Goal: Task Accomplishment & Management: Manage account settings

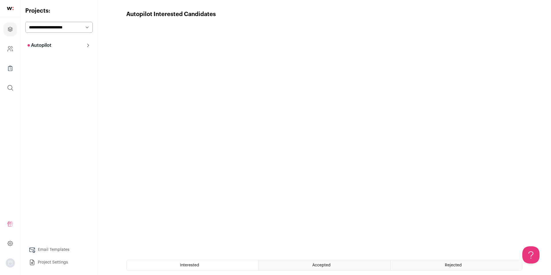
click at [61, 49] on button "Autopilot" at bounding box center [58, 45] width 67 height 11
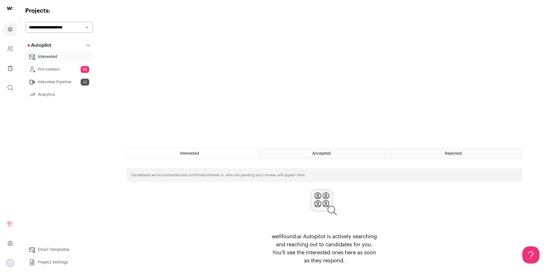
click at [58, 80] on link "Interview Pipeline 22" at bounding box center [58, 81] width 67 height 11
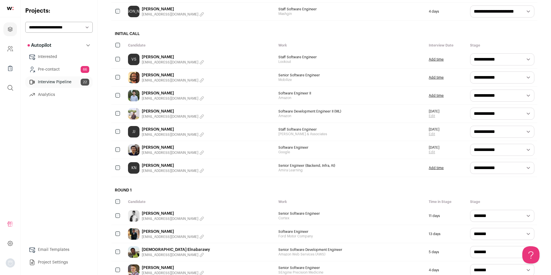
scroll to position [231, 0]
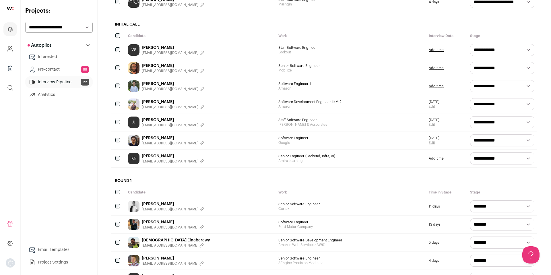
click at [199, 72] on icon "button" at bounding box center [201, 71] width 5 height 5
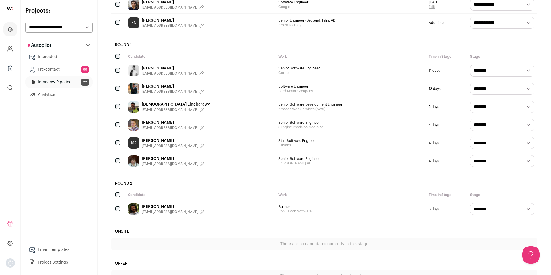
scroll to position [368, 0]
click at [199, 74] on icon "button" at bounding box center [201, 73] width 5 height 5
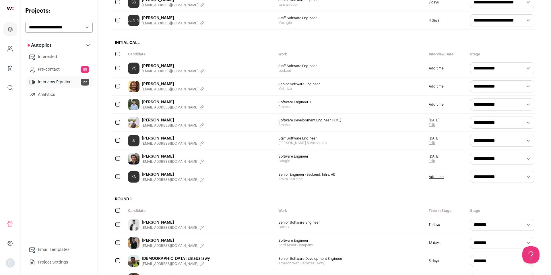
scroll to position [204, 0]
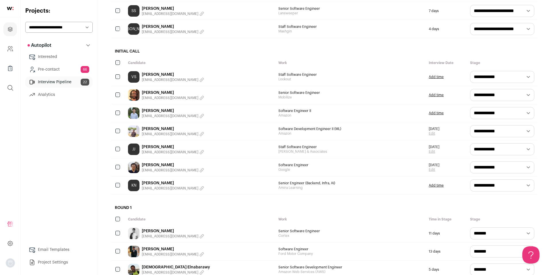
click at [200, 80] on icon "button" at bounding box center [202, 80] width 4 height 4
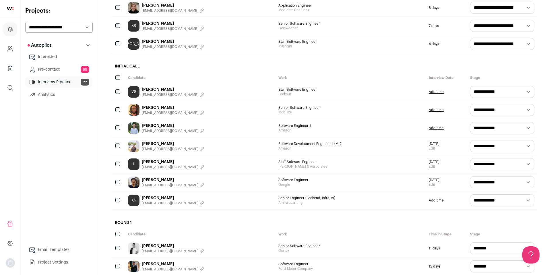
scroll to position [182, 0]
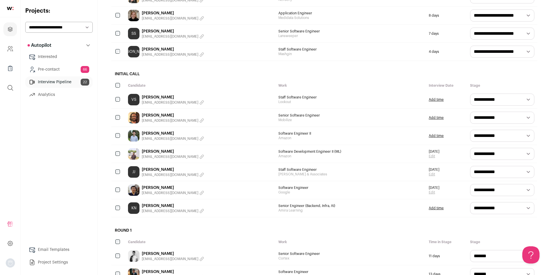
click at [526, 101] on select "**********" at bounding box center [502, 99] width 64 height 12
select select "********"
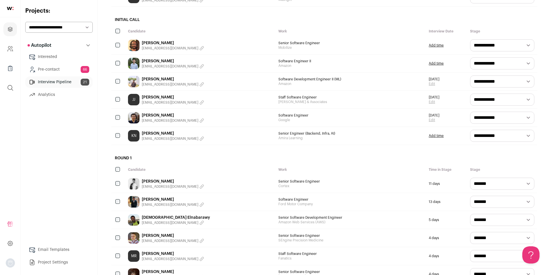
scroll to position [238, 0]
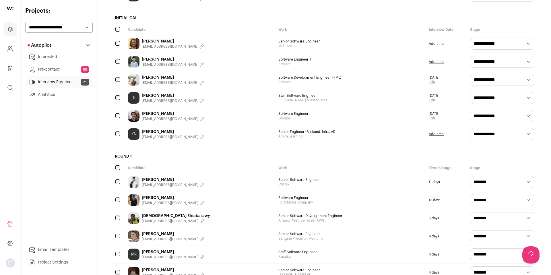
click at [152, 95] on link "John Jr" at bounding box center [173, 96] width 62 height 6
click at [67, 65] on link "Pre-contact 66" at bounding box center [58, 69] width 67 height 11
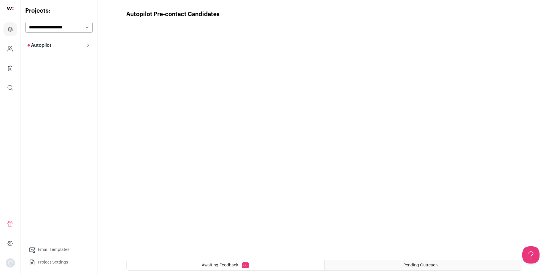
click at [71, 42] on button "Autopilot" at bounding box center [58, 45] width 67 height 11
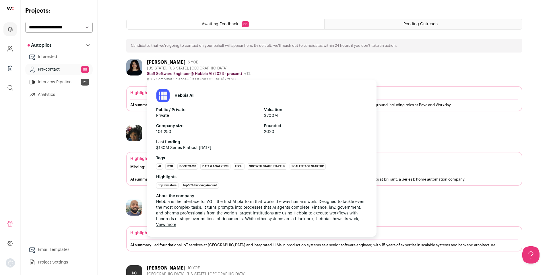
scroll to position [241, 0]
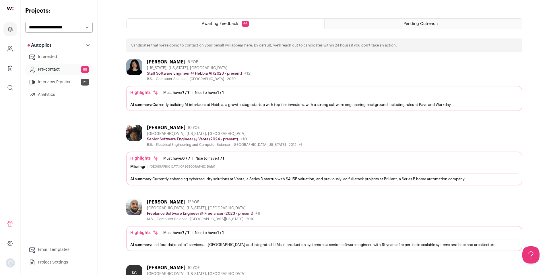
click at [152, 62] on div "Shirley Kabir" at bounding box center [166, 62] width 38 height 6
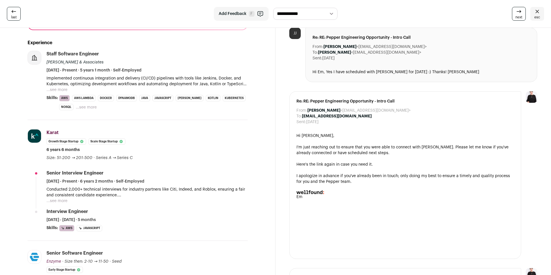
scroll to position [106, 0]
click at [63, 88] on button "...see more" at bounding box center [56, 90] width 21 height 6
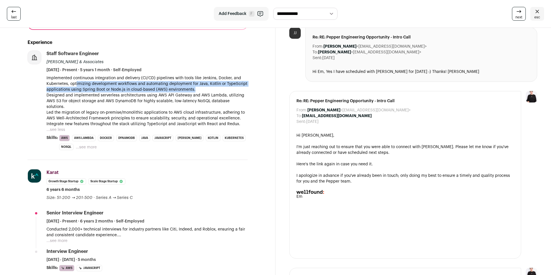
drag, startPoint x: 76, startPoint y: 83, endPoint x: 204, endPoint y: 87, distance: 127.9
click at [204, 87] on p "Implemented continuous integration and delivery (CI/CD) pipelines with tools li…" at bounding box center [146, 83] width 201 height 17
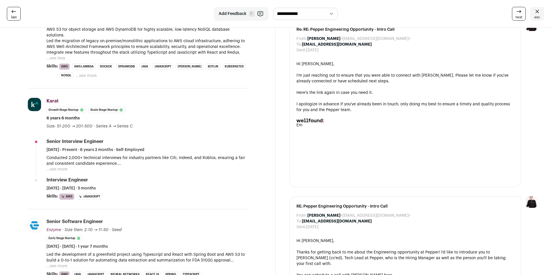
scroll to position [183, 0]
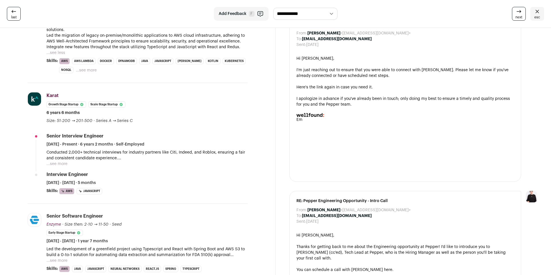
click at [66, 161] on button "...see more" at bounding box center [56, 164] width 21 height 6
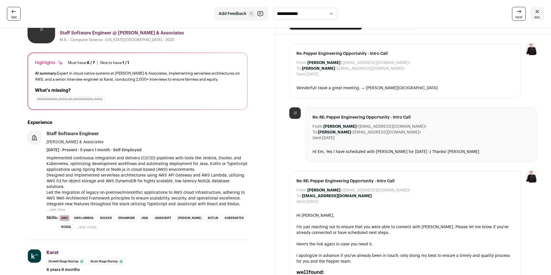
scroll to position [0, 0]
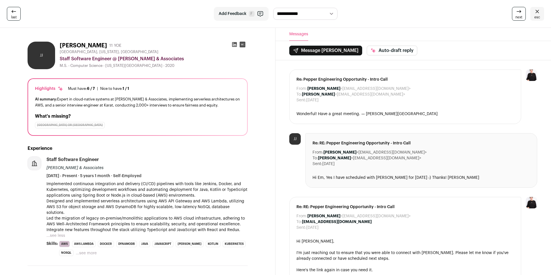
click at [68, 169] on span "Noecker & Associates" at bounding box center [74, 168] width 57 height 4
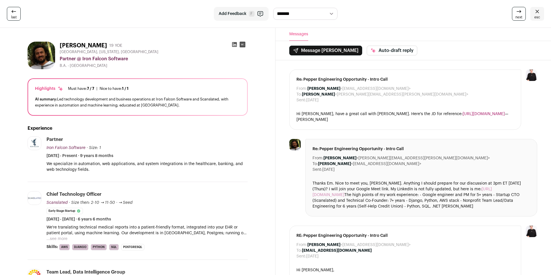
select select "**********"
